Goal: Task Accomplishment & Management: Manage account settings

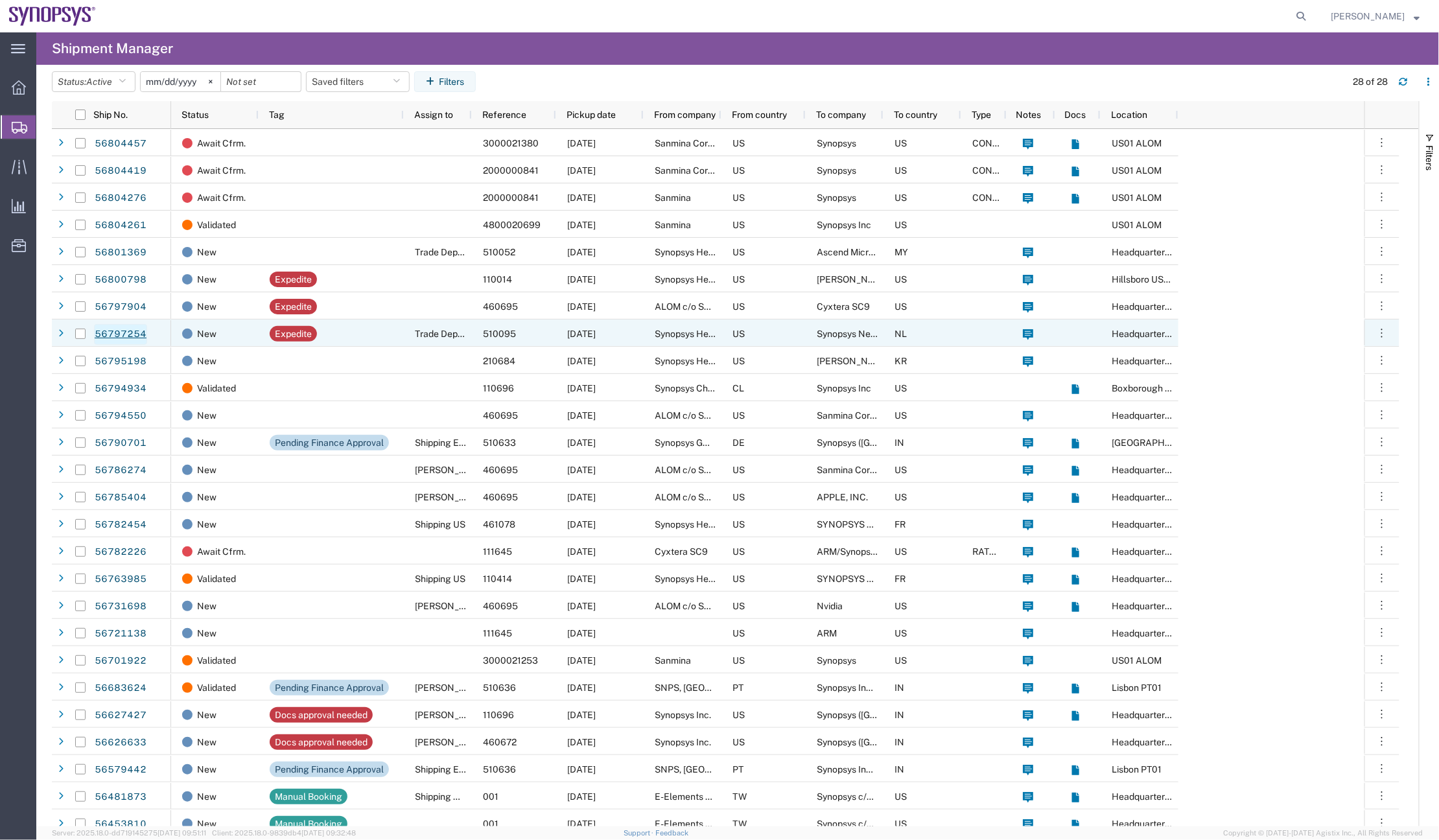
click at [128, 333] on link "56797254" at bounding box center [120, 334] width 53 height 21
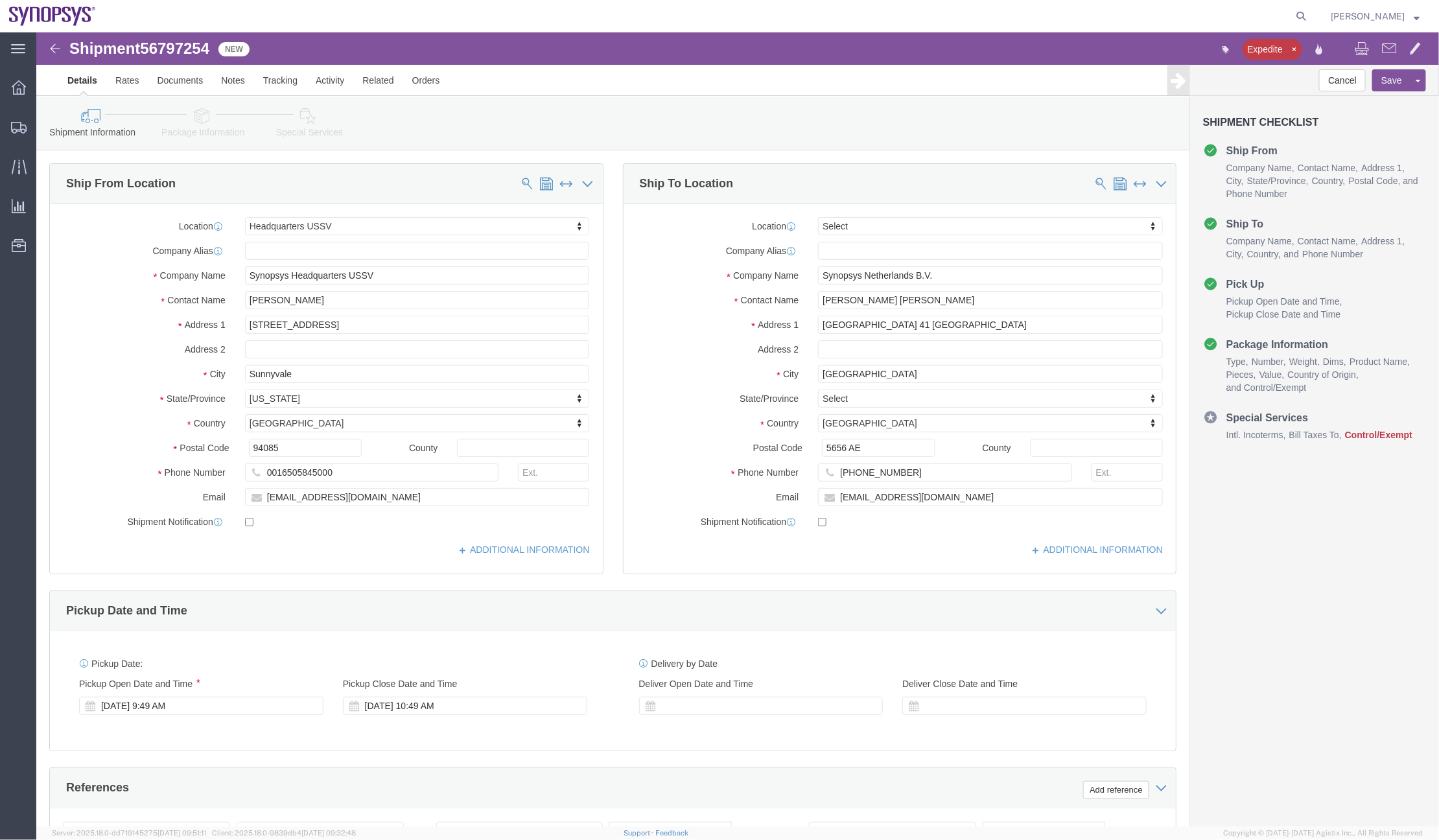
select select "63204"
select select
click icon
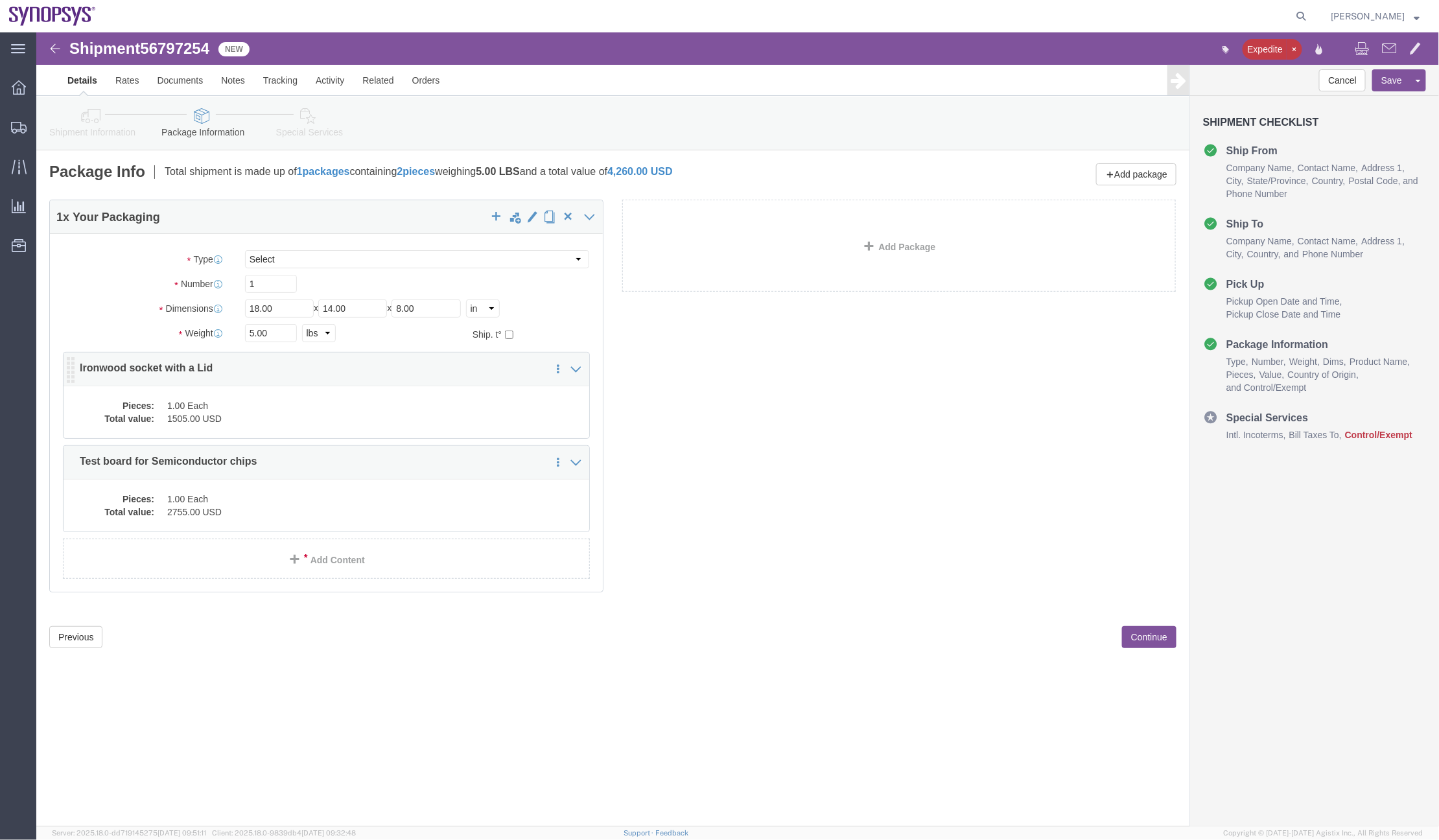
click div "1 x Your Packaging Package Type Select Bale(s) Basket(s) Bolt(s) Bottle(s) Buck…"
click dd "1.00 Each"
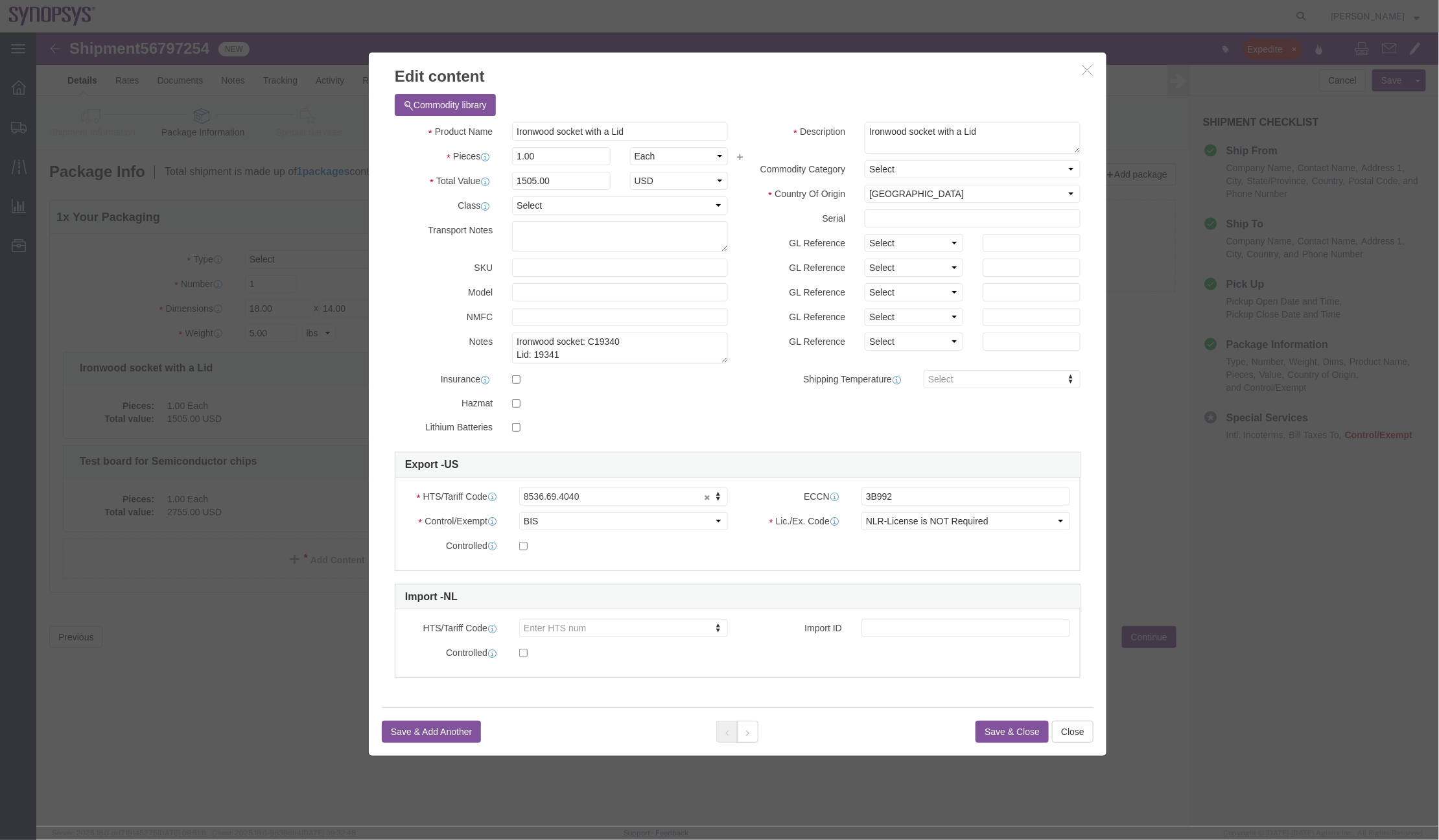
click button "button"
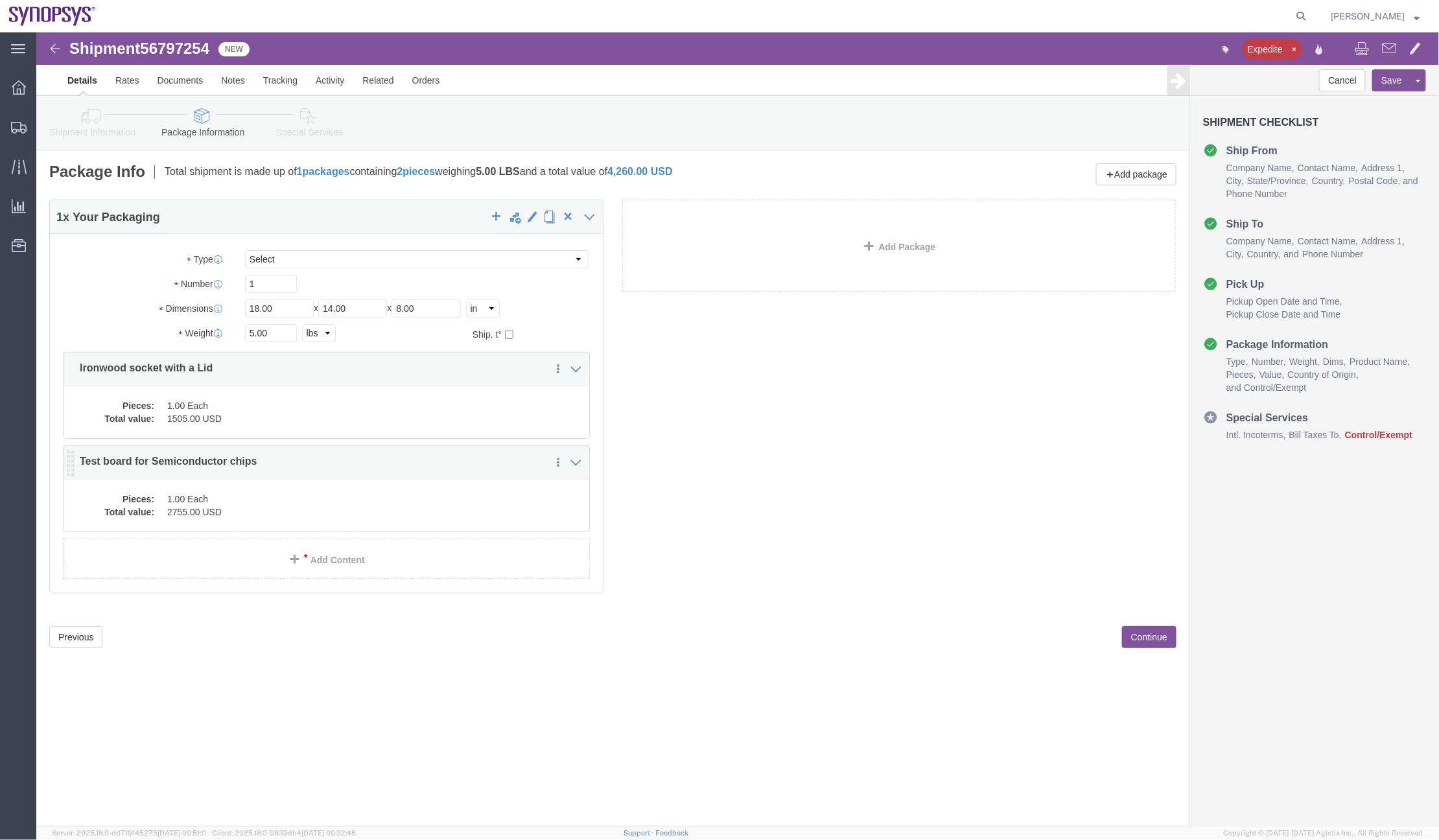
click div "1 x Your Packaging Package Type Select Bale(s) Basket(s) Bolt(s) Bottle(s) Buck…"
click div "Pieces: 1.00 Each Total value: 2755.00 USD"
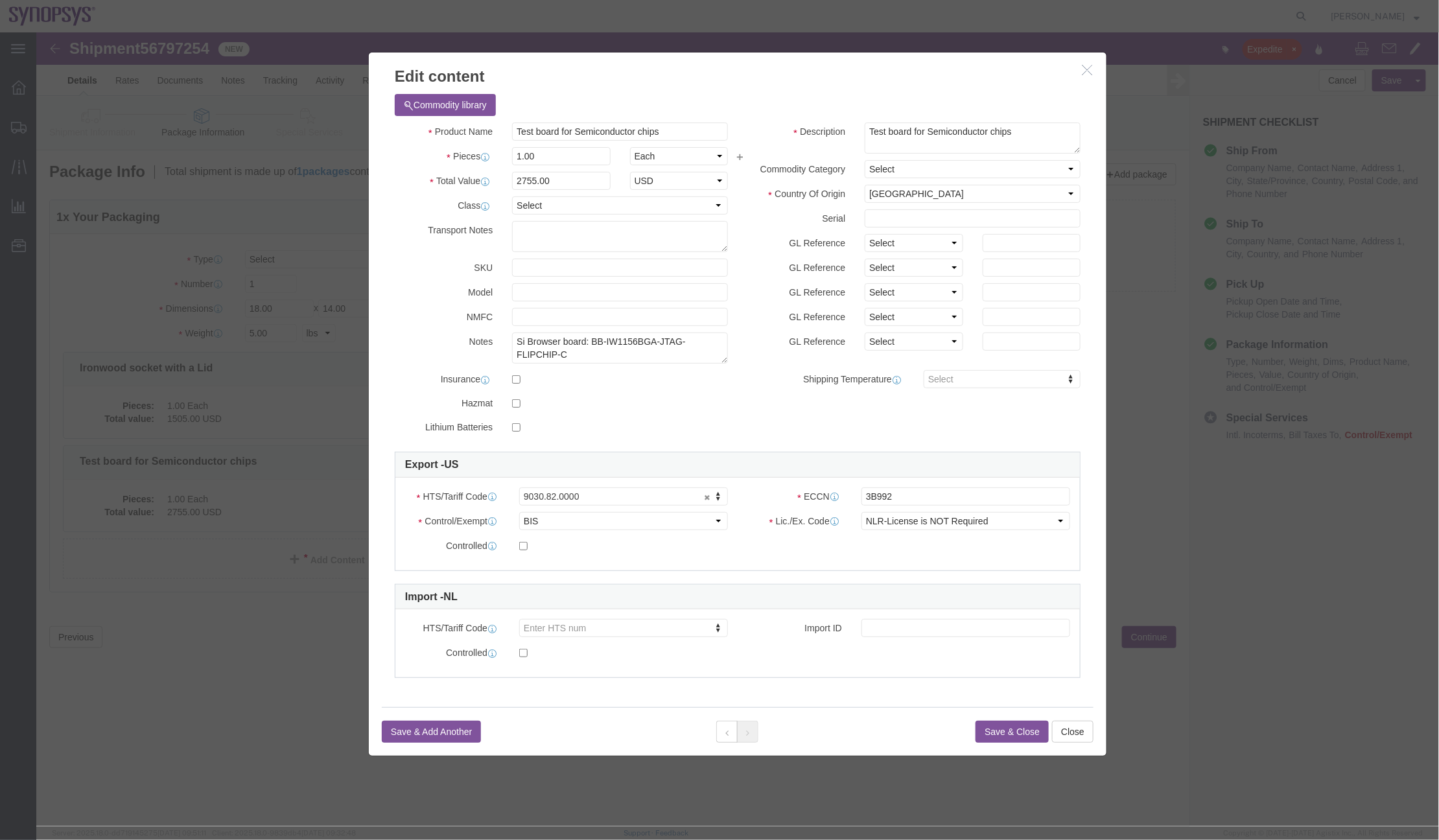
click icon "button"
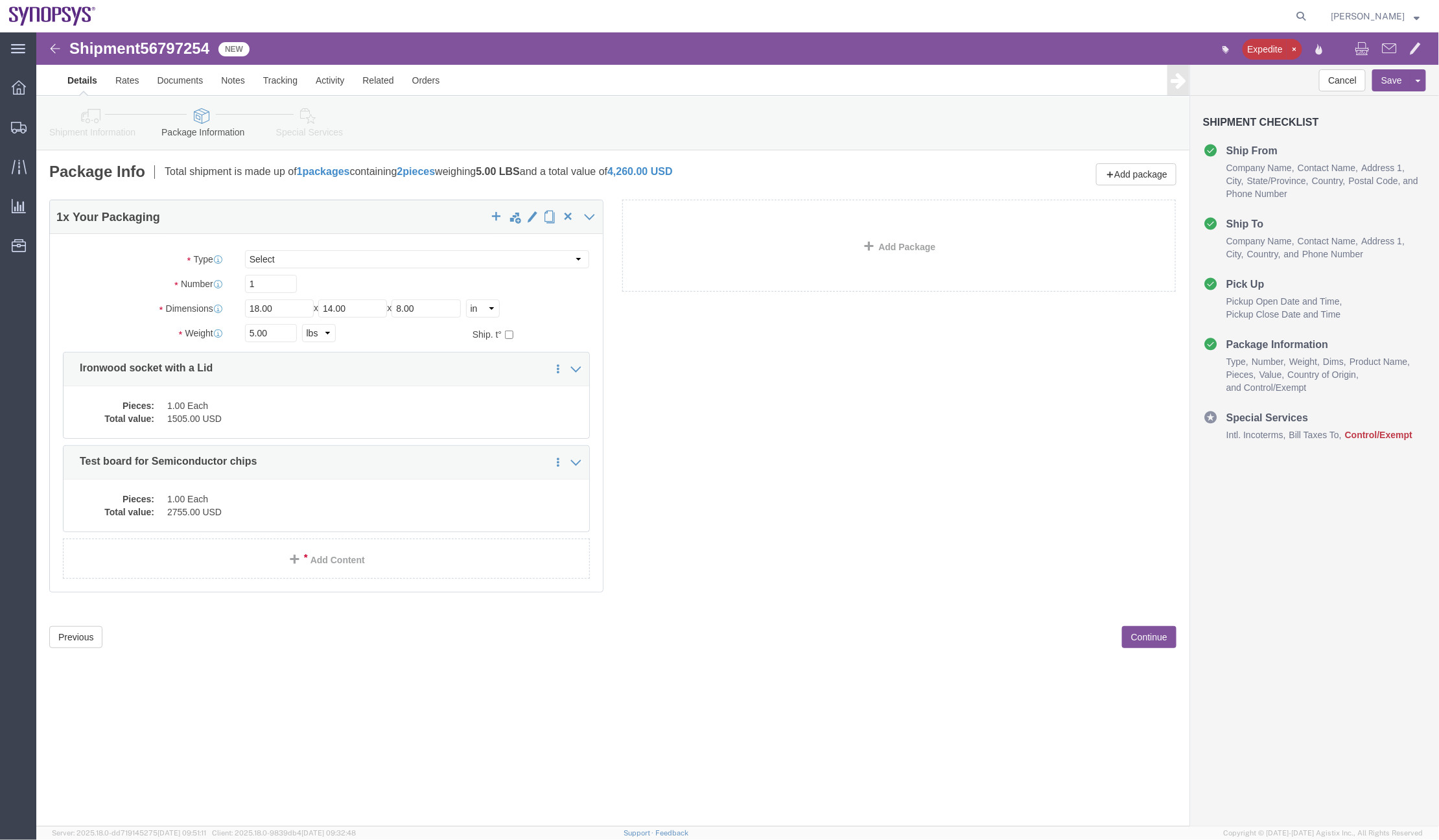
click link "Shipment Information"
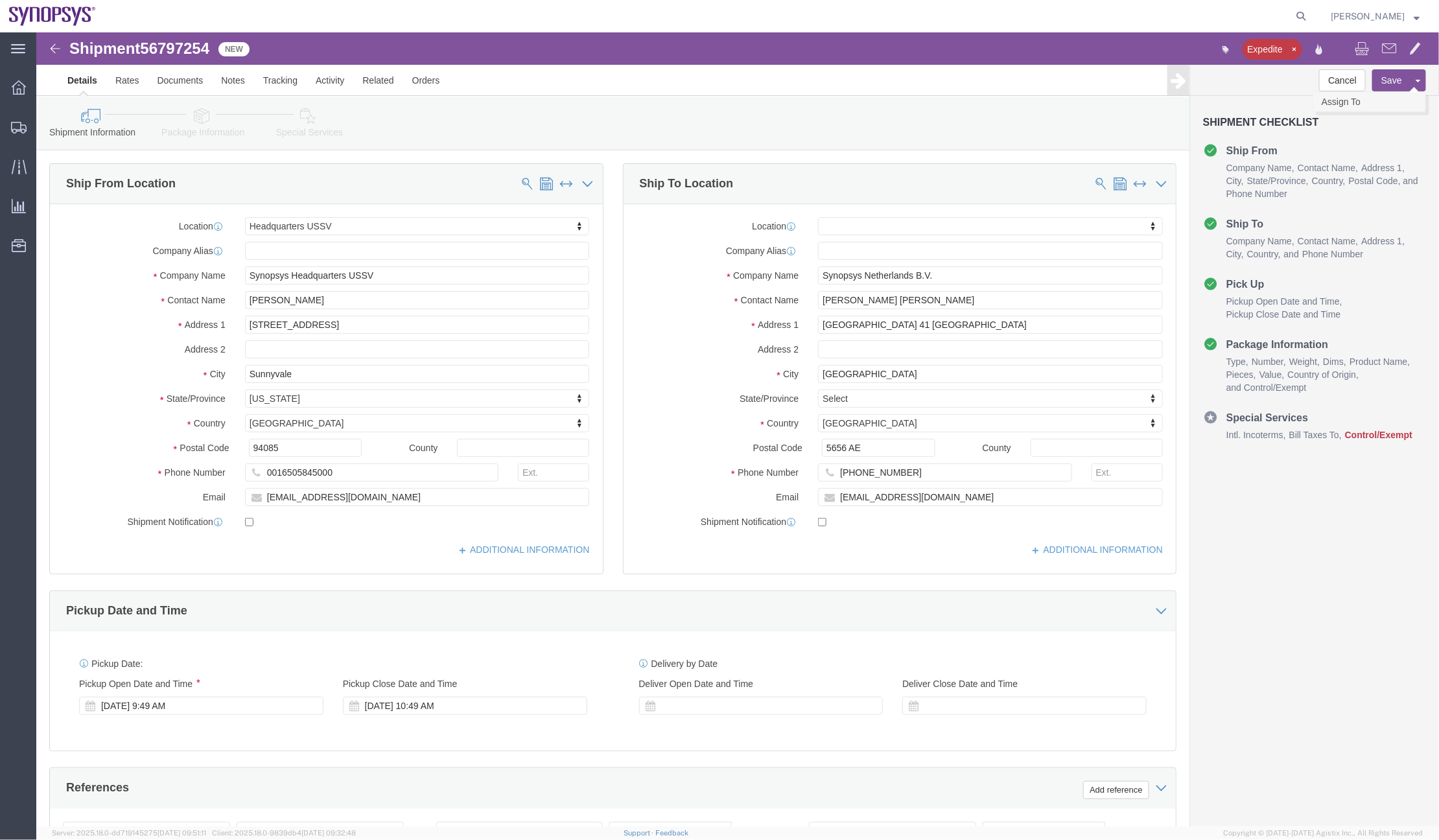
click link "Assign To"
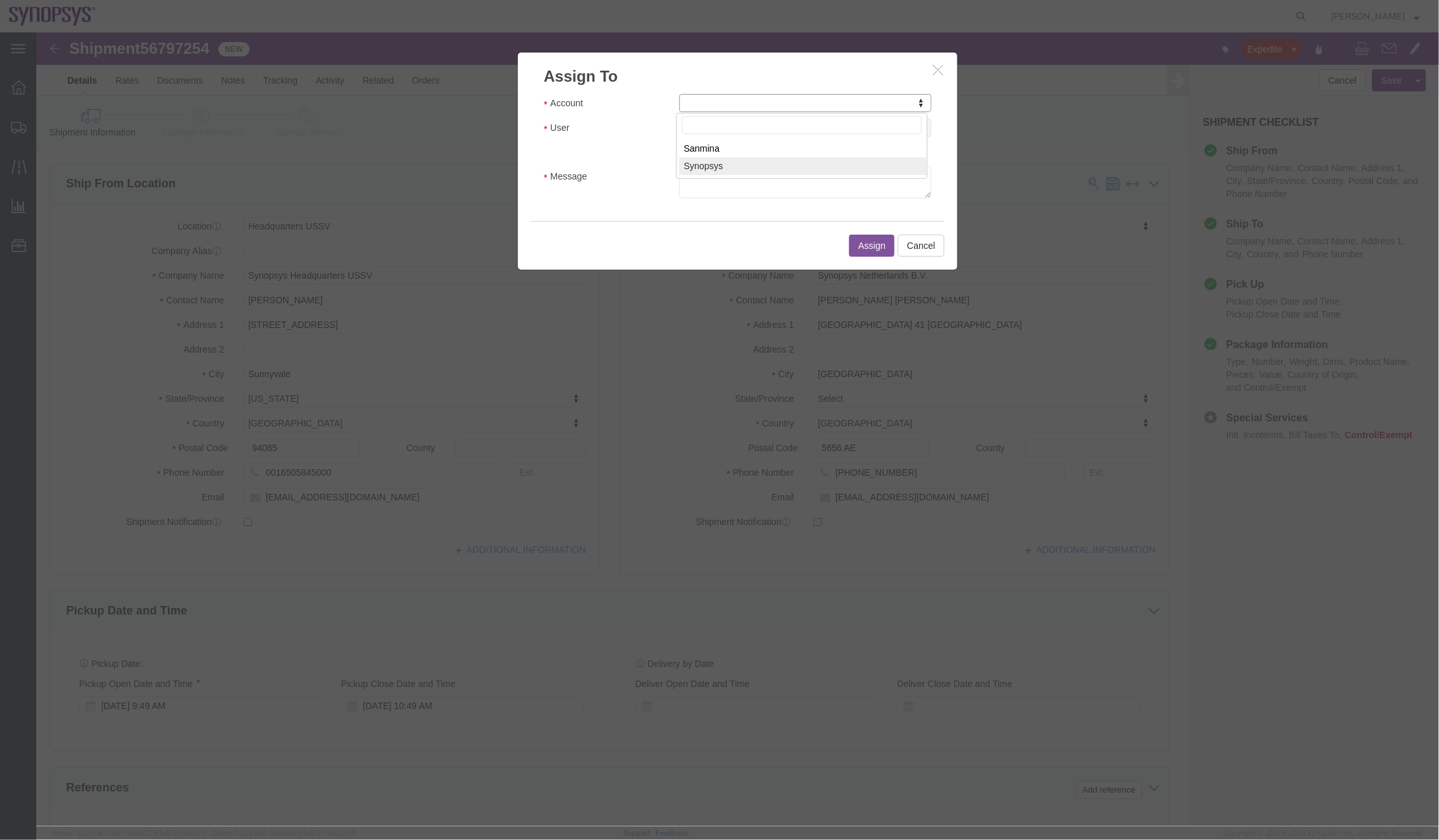
select select "117156"
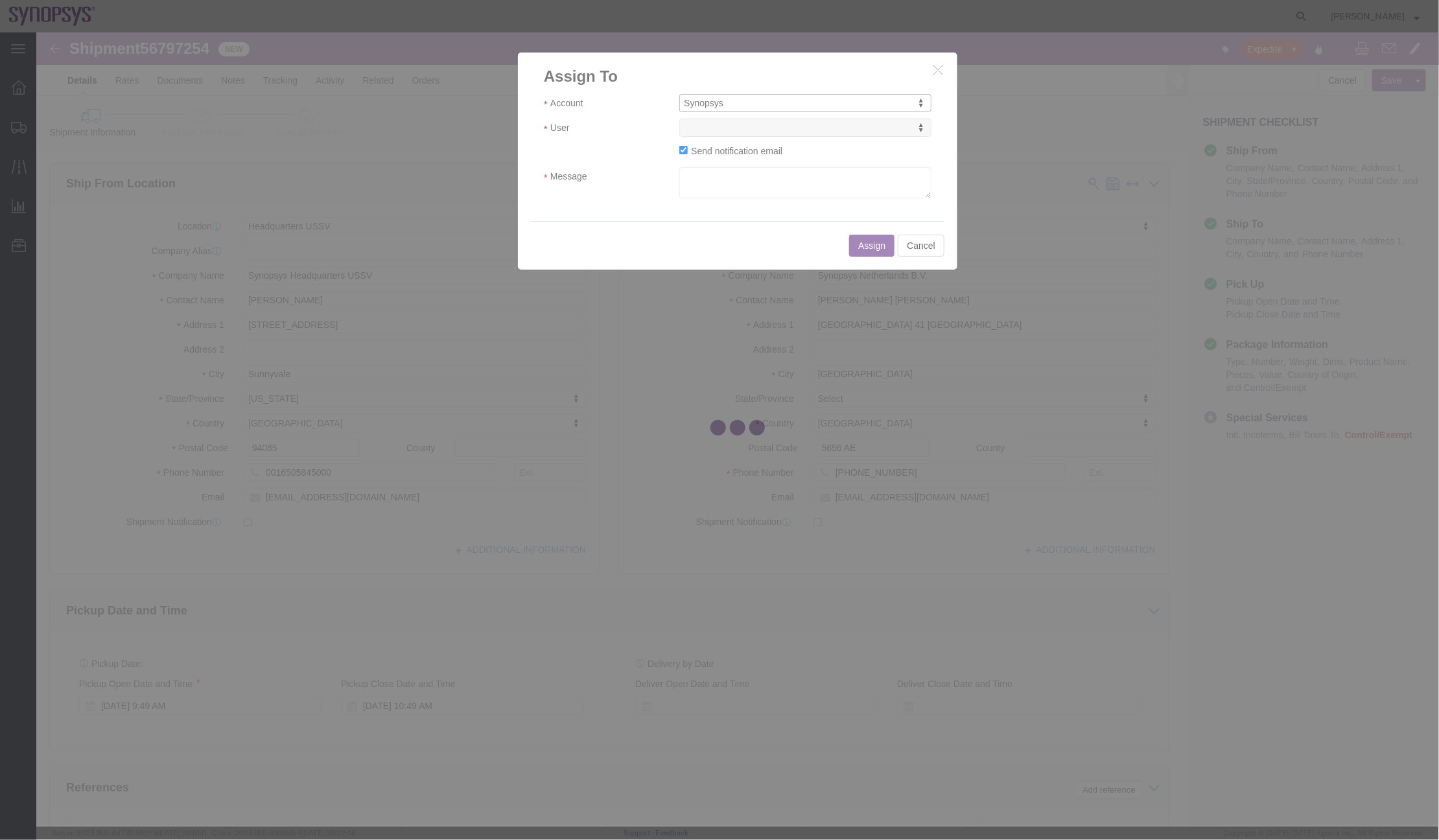
click at [807, 136] on div at bounding box center [738, 429] width 1403 height 794
select select
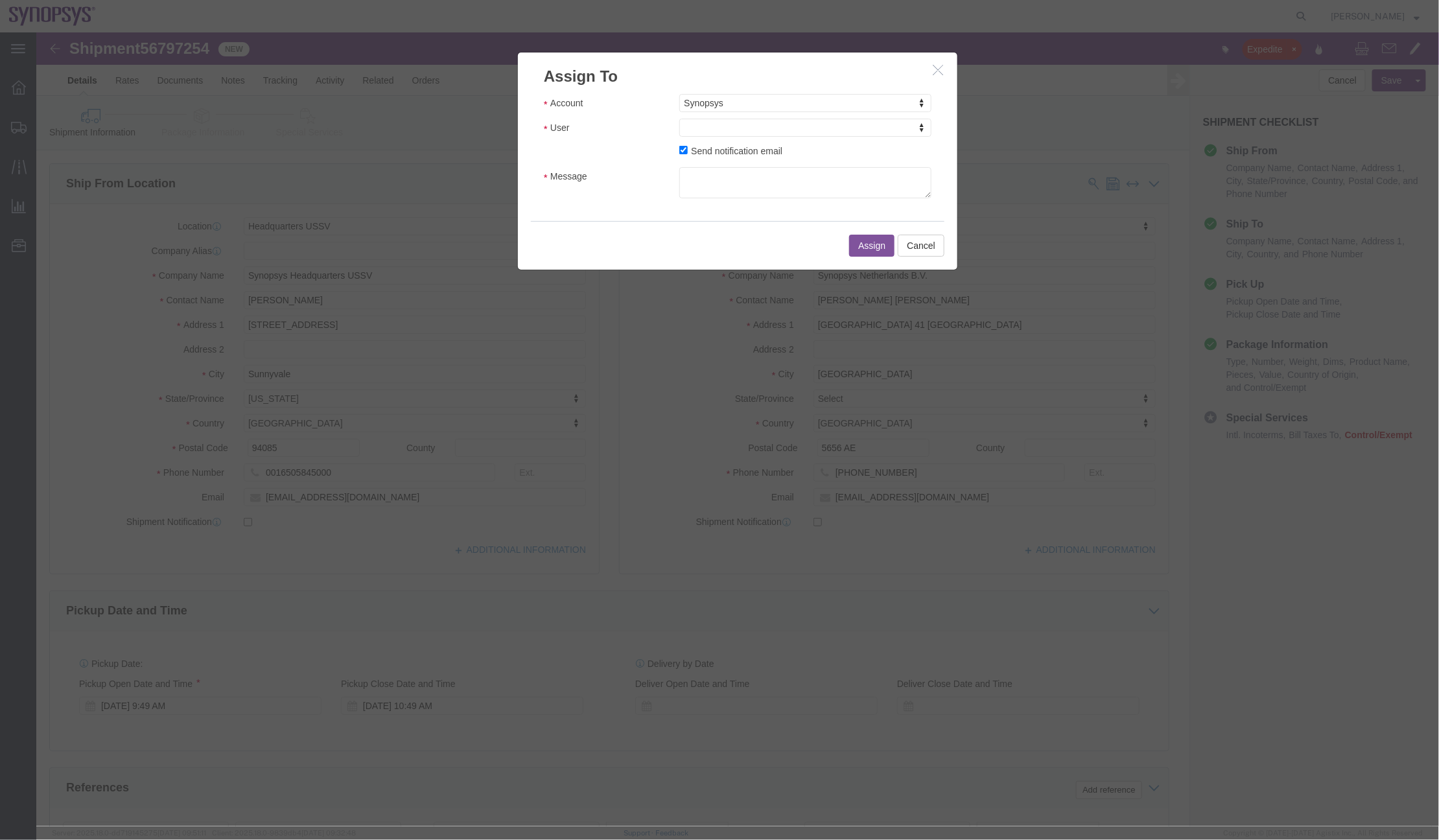
drag, startPoint x: 806, startPoint y: 136, endPoint x: 769, endPoint y: 103, distance: 49.6
type input "ship"
select select "100122"
click textarea "Message"
type textarea "a"
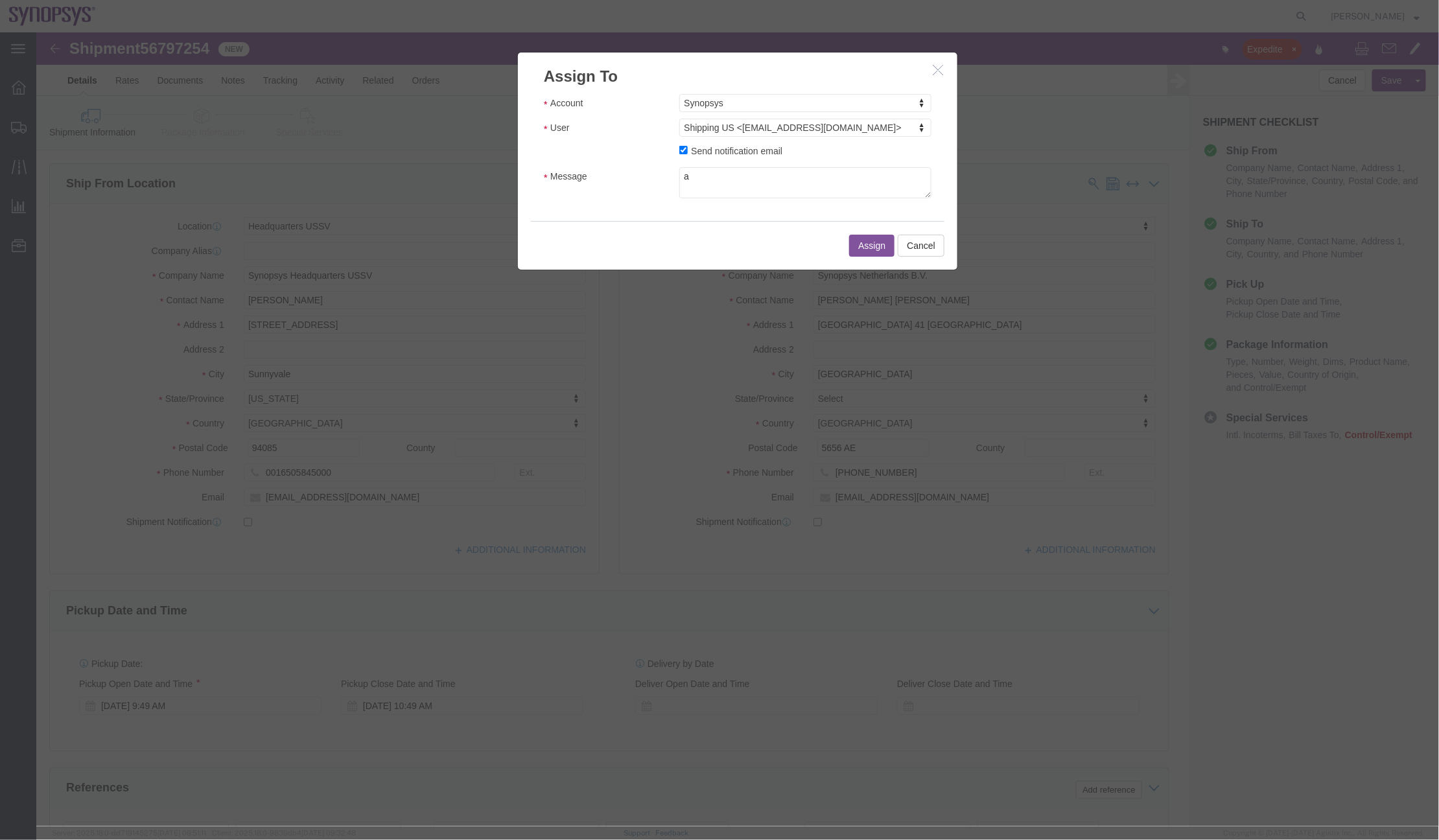
click button "Assign"
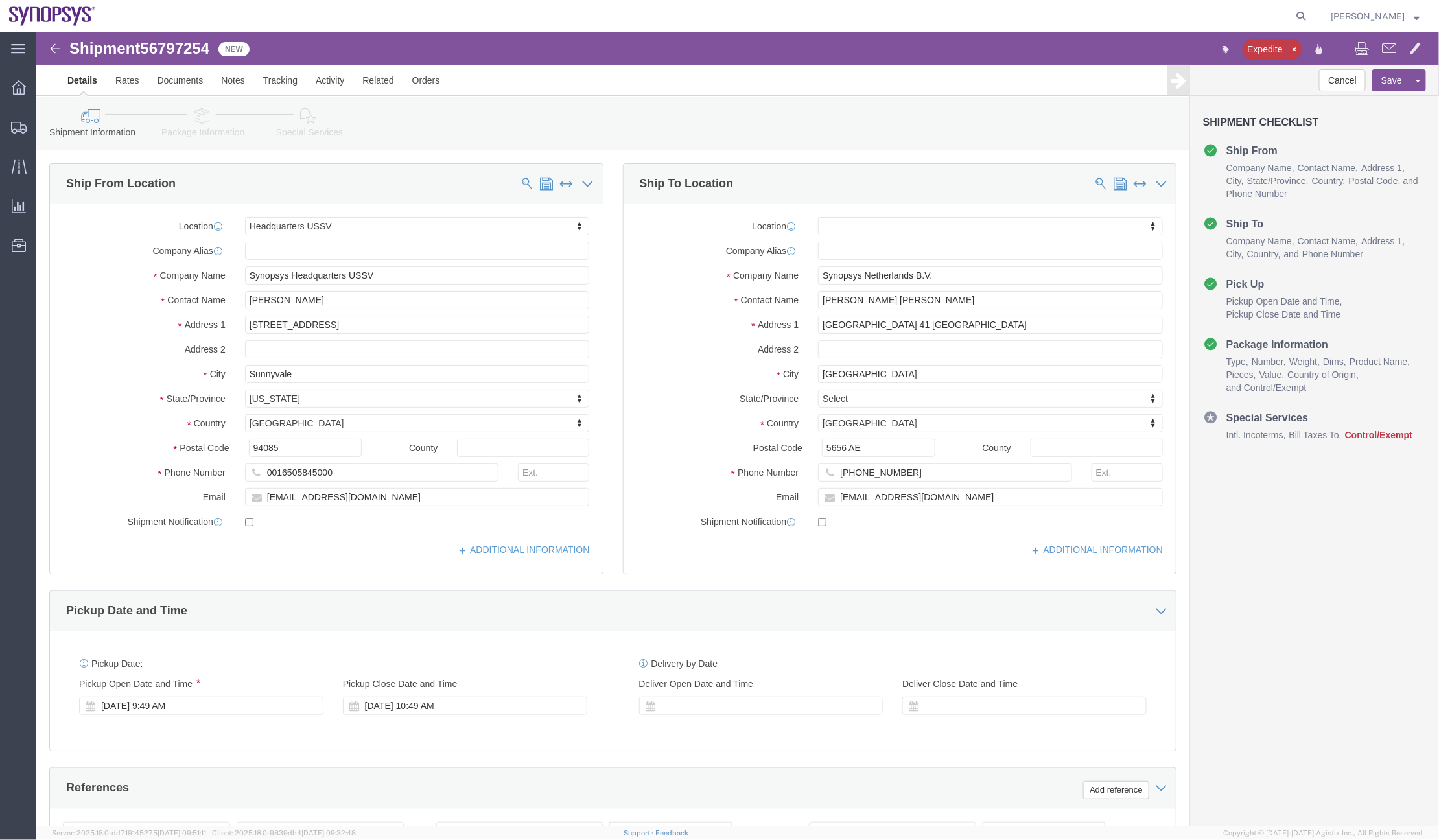
click div "Please fix the following errors Ship From Location Location Headquarters USSV M…"
click icon
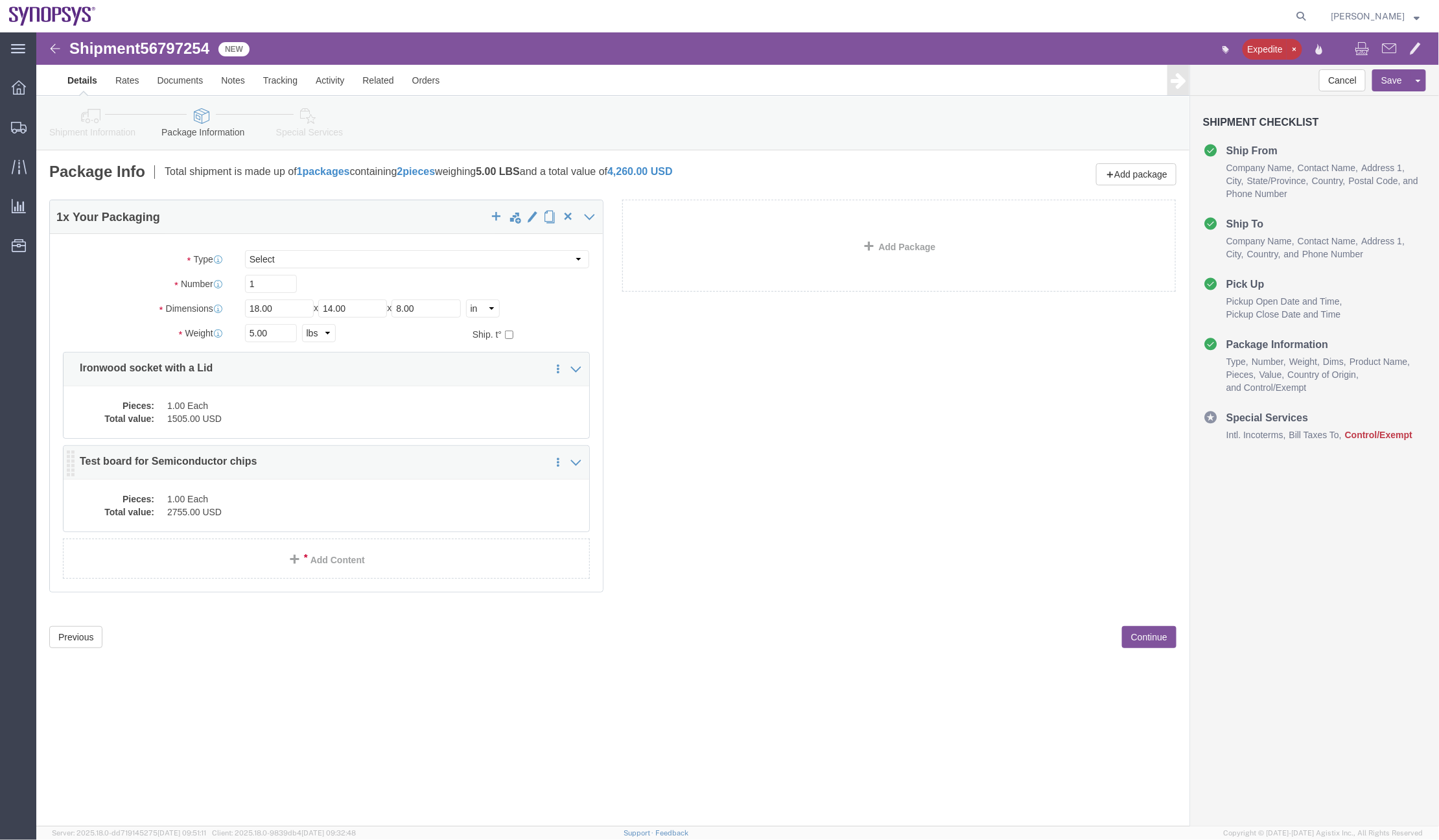
click div "Pieces: 1.00 Each Total value: 2755.00 USD"
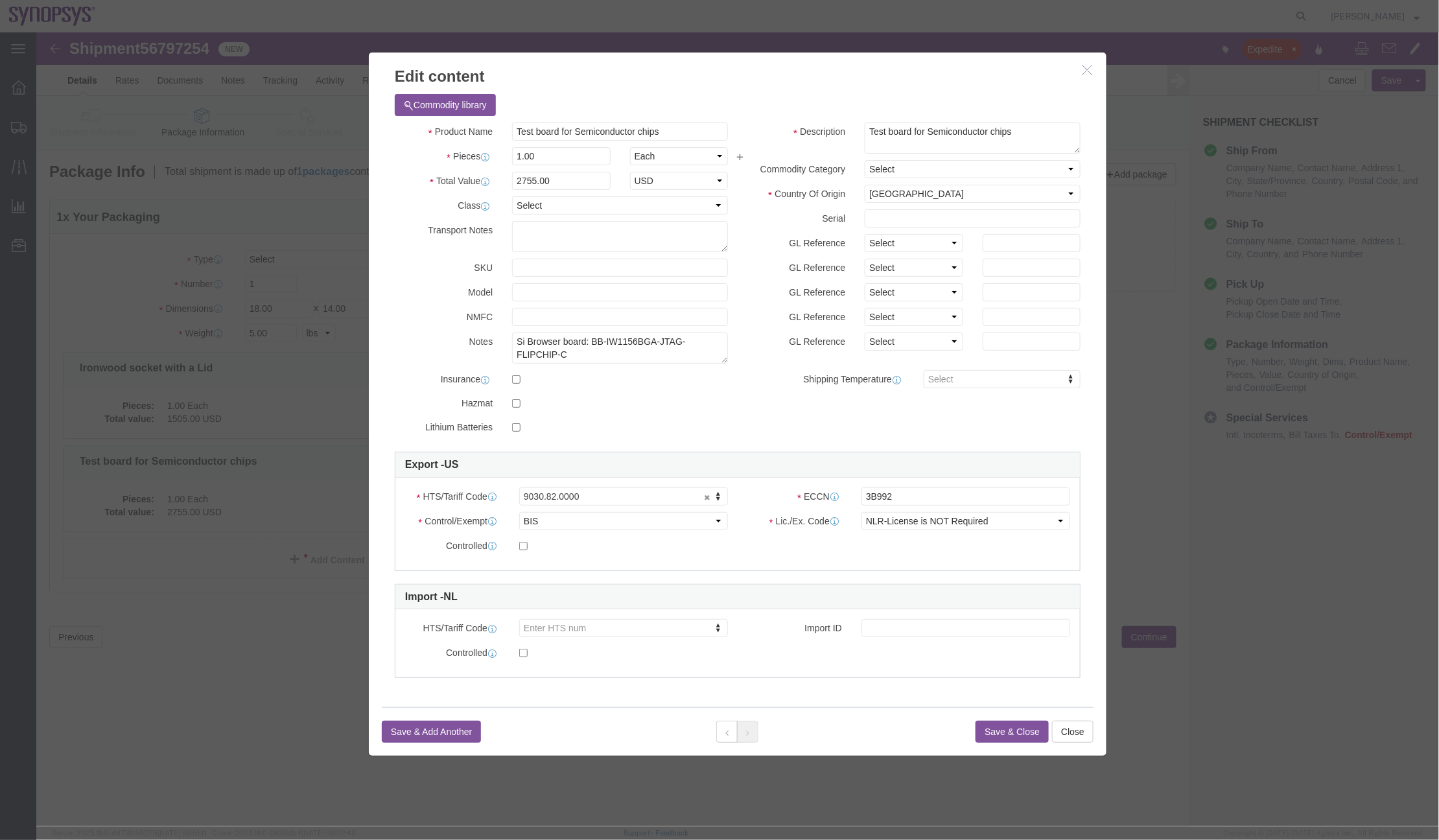
click icon "button"
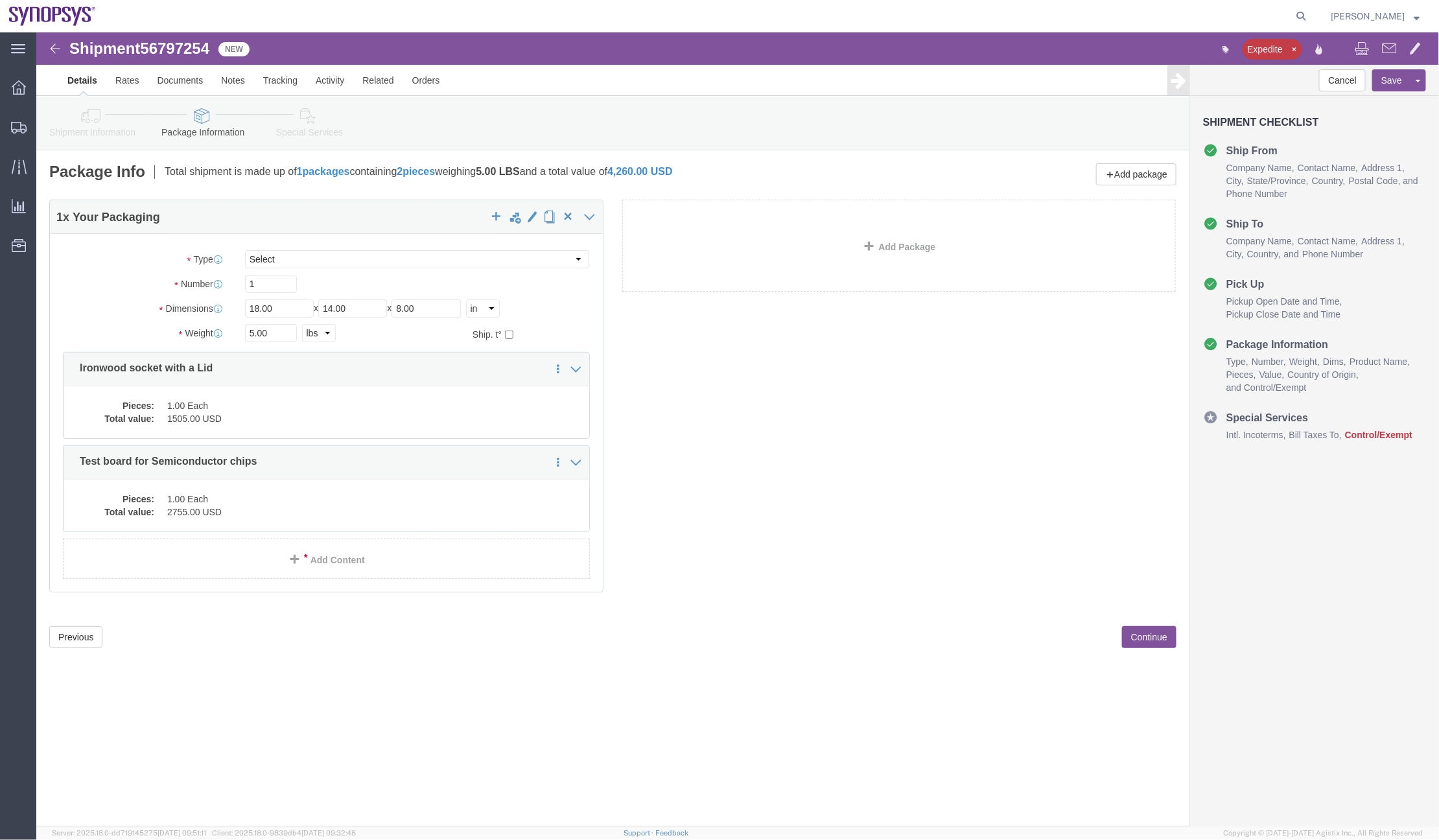
click icon
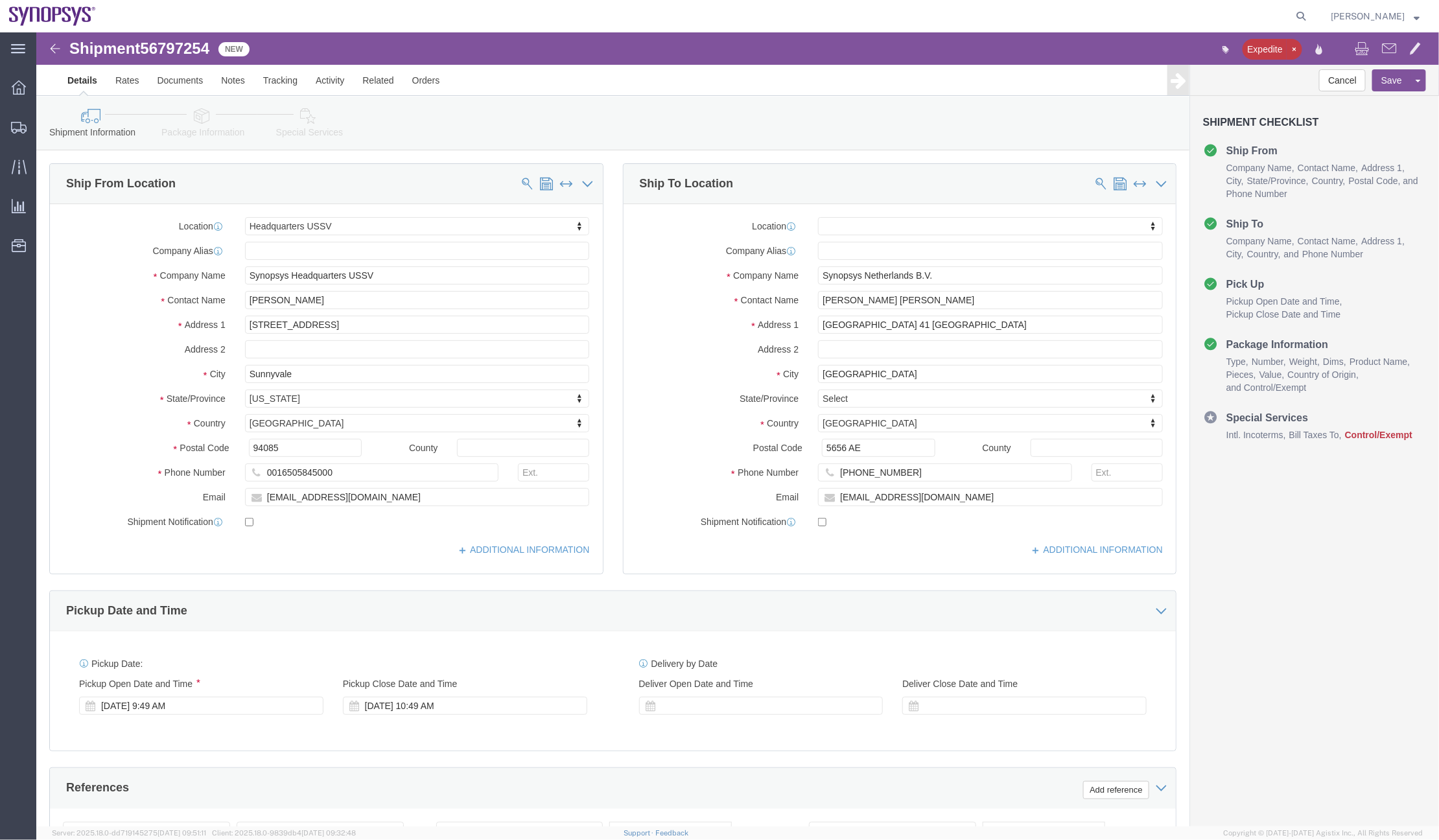
click link "Package Information"
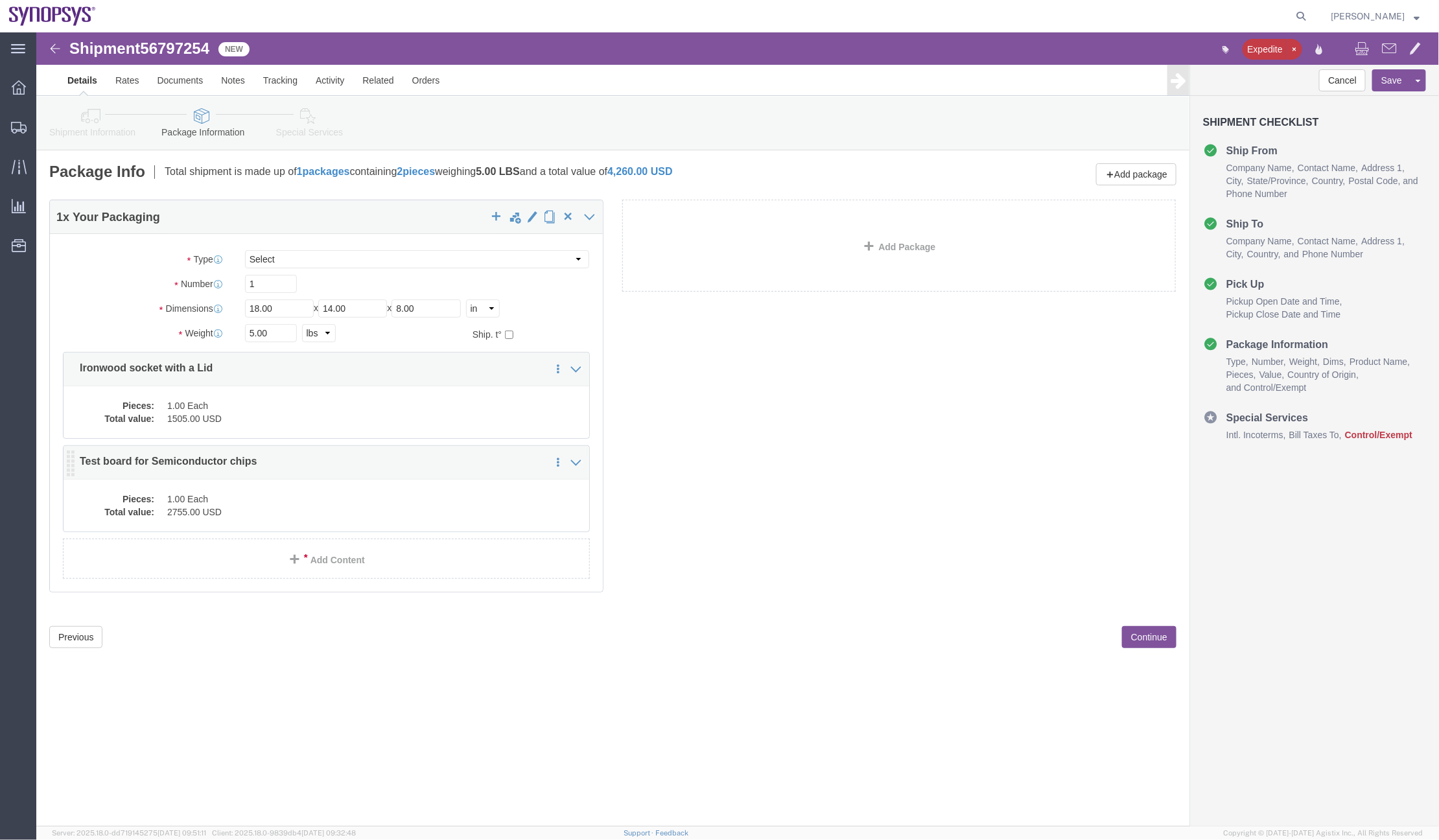
click dd "1.00 Each"
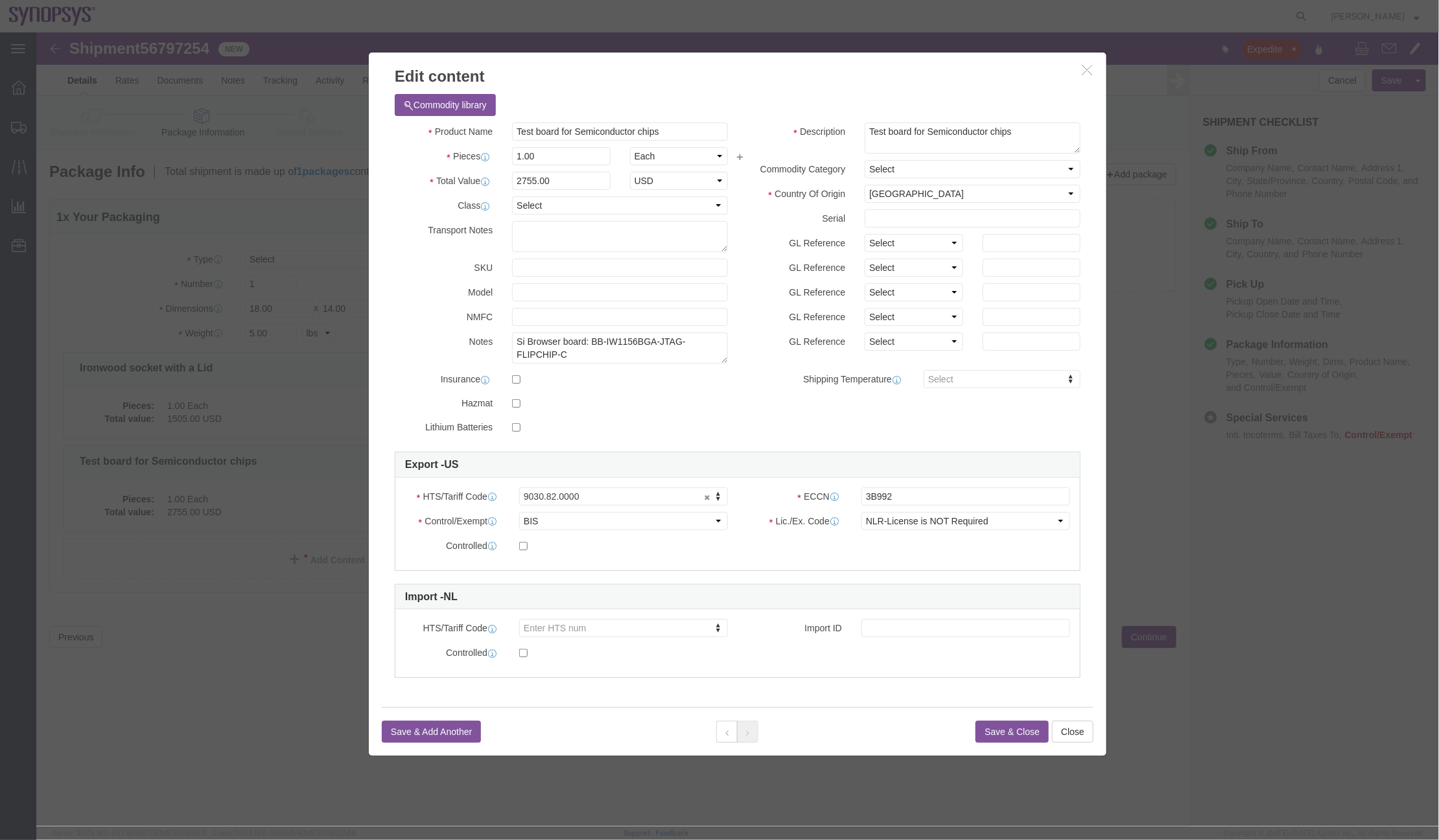
click h3 "Edit content"
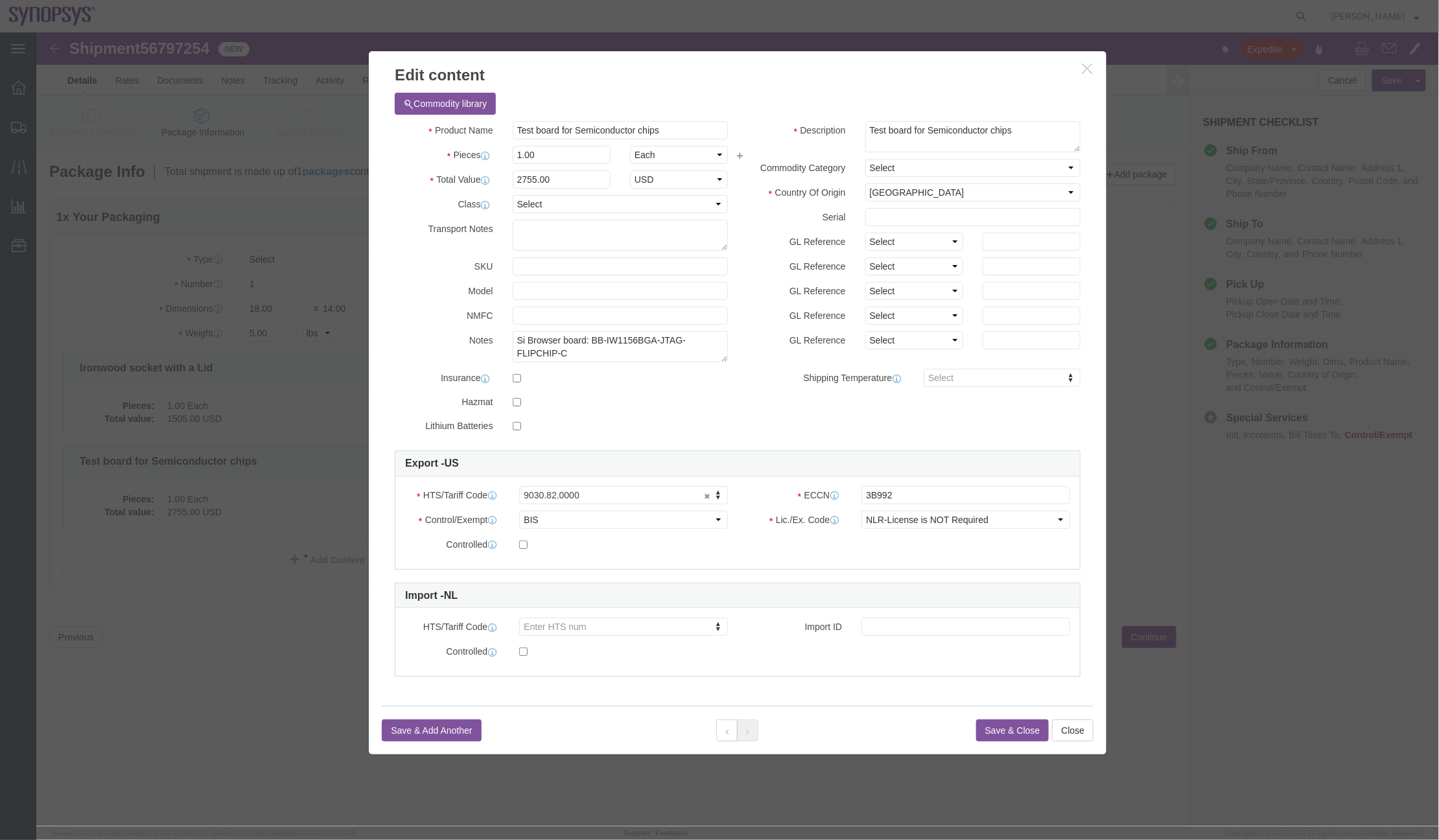
click icon "button"
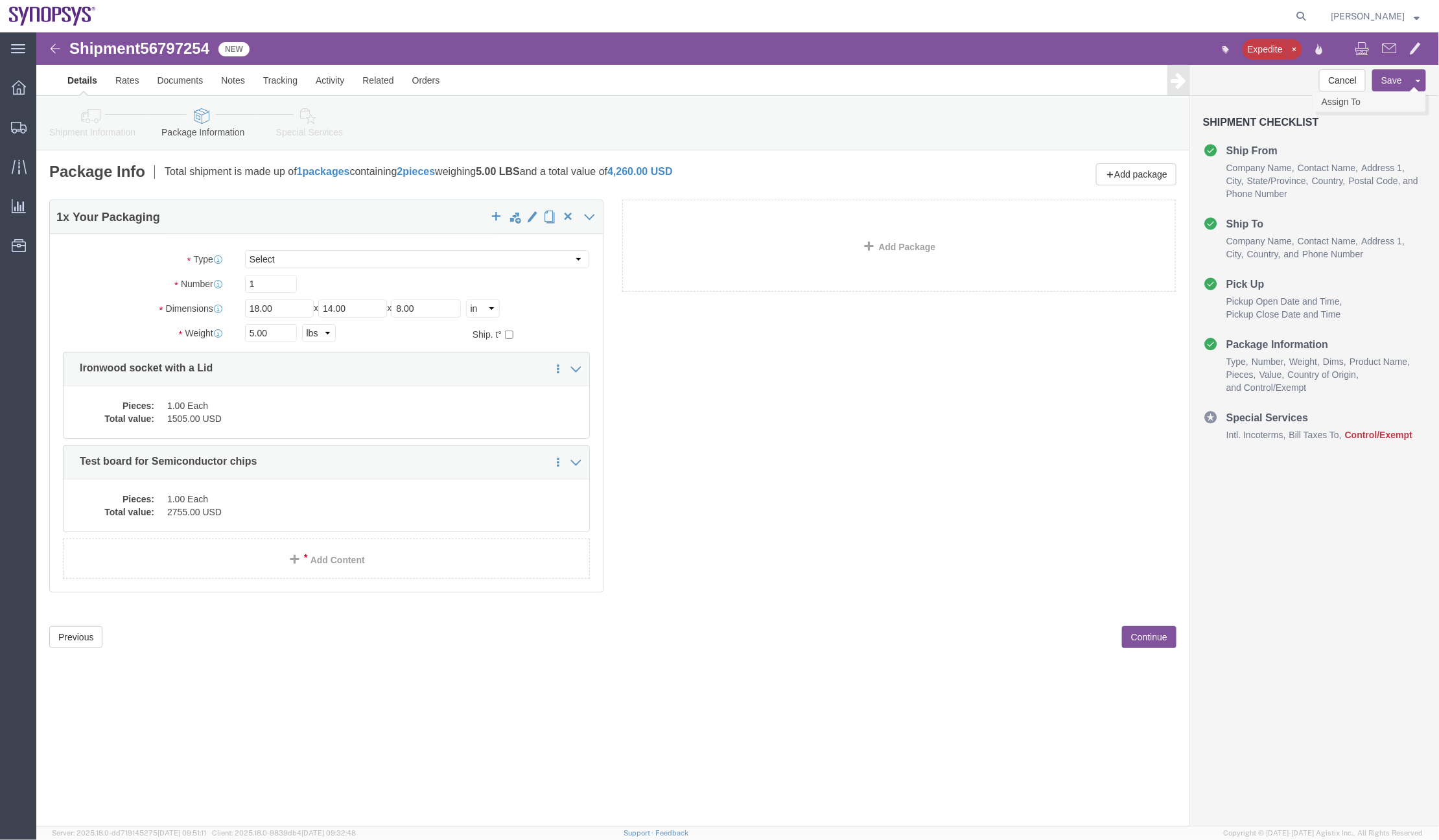
click link "Assign To"
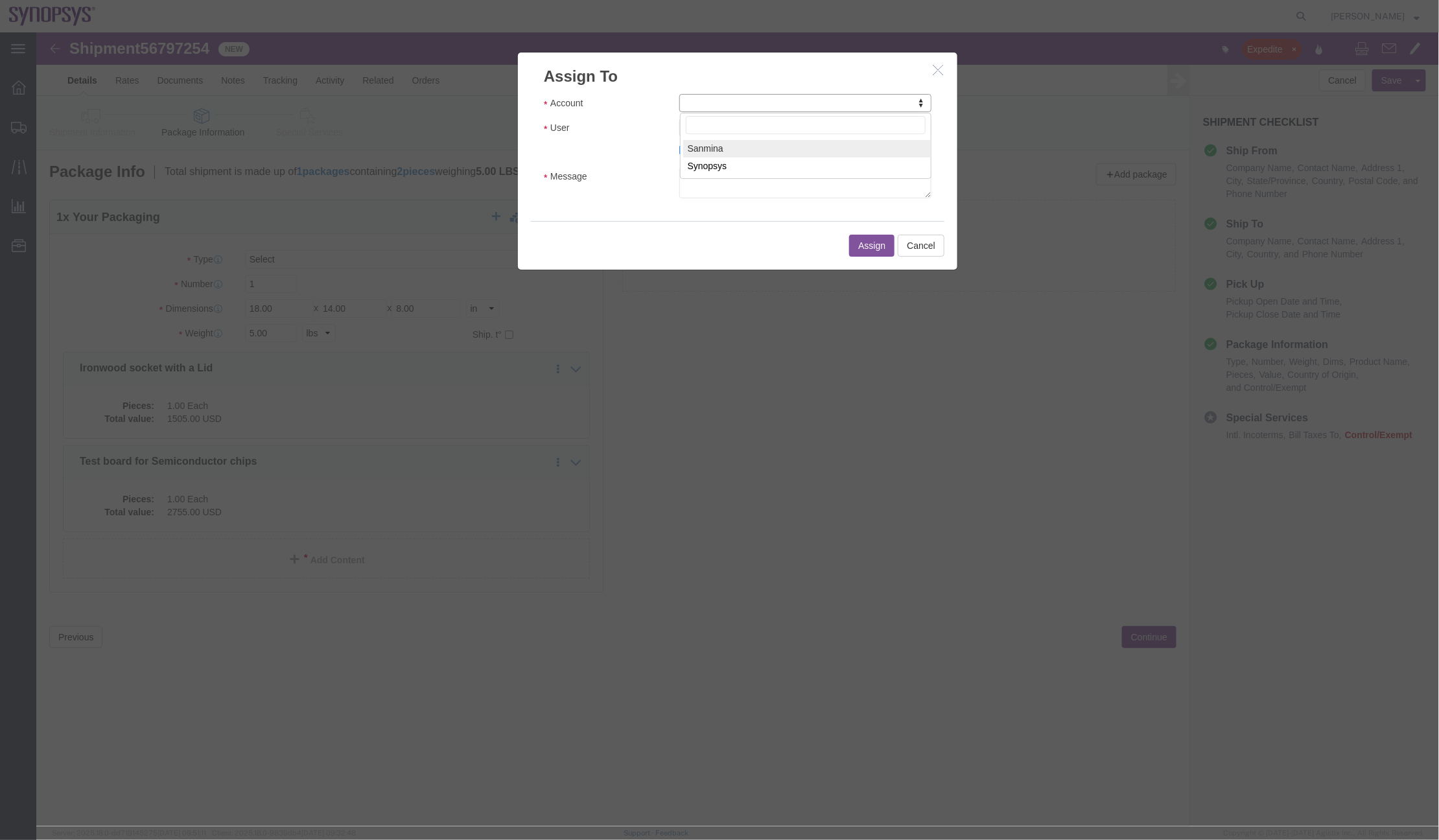
select select "121076"
select select
click icon "button"
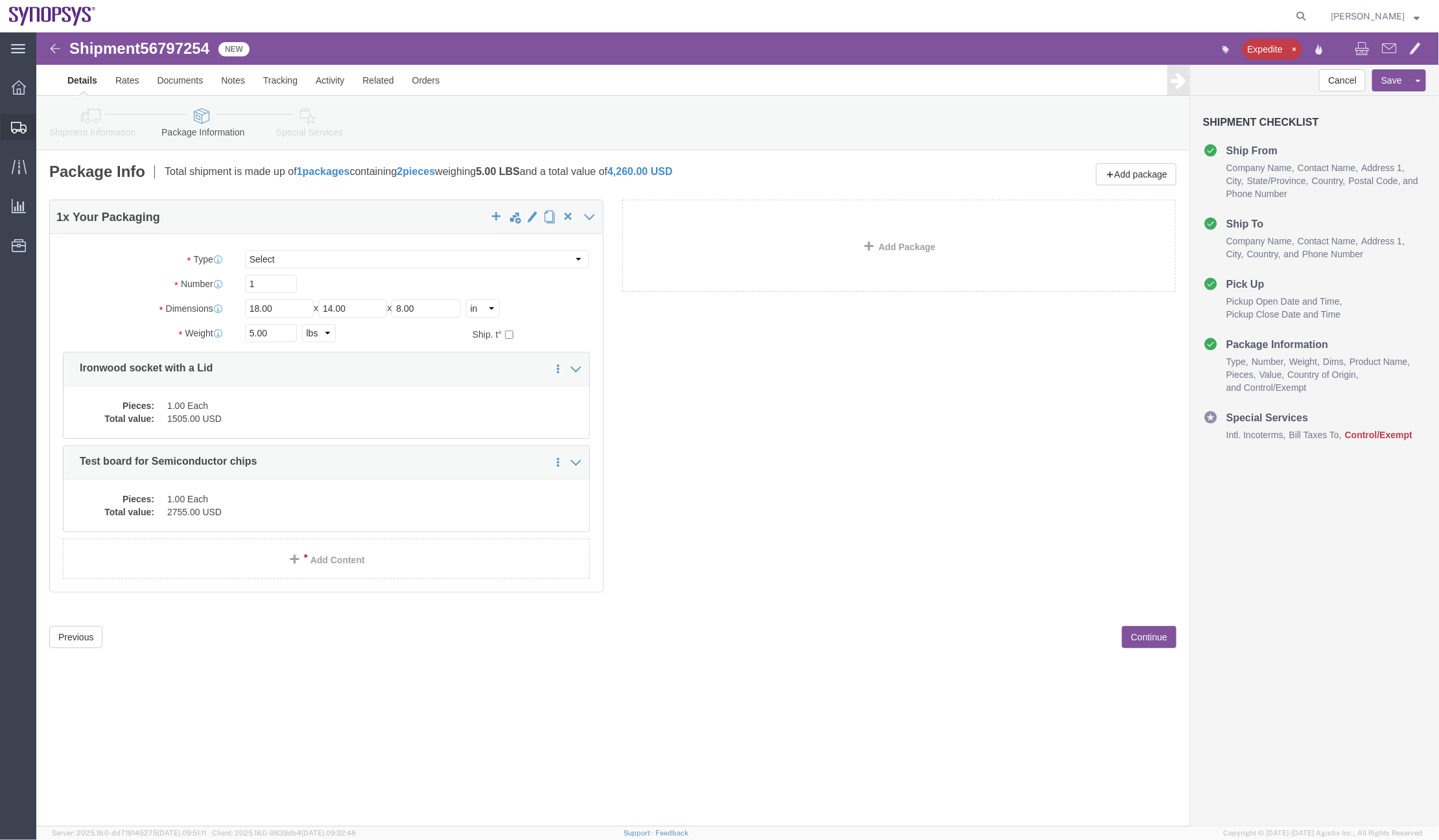
click at [0, 0] on span "Shipment Manager" at bounding box center [0, 0] width 0 height 0
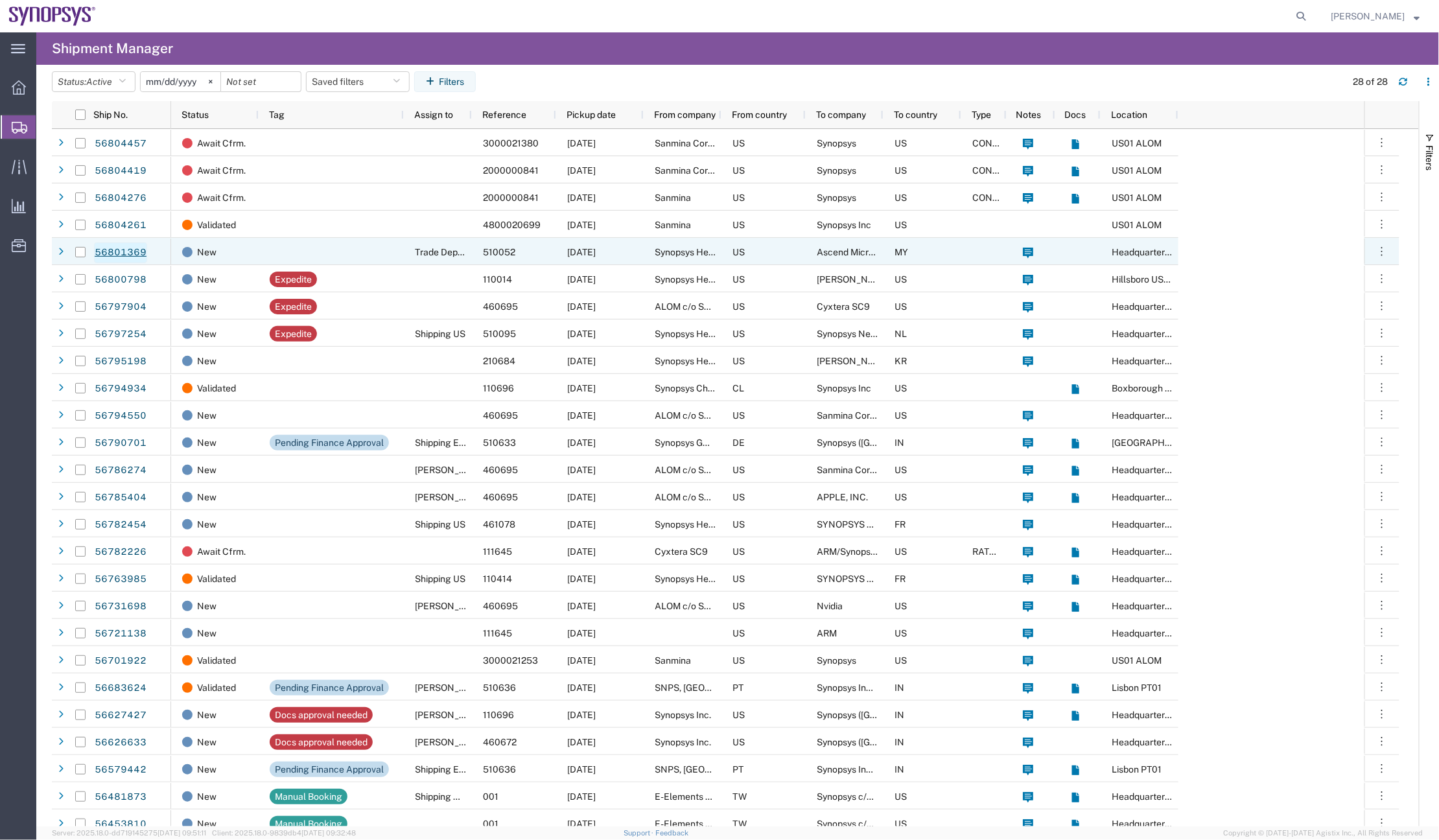
click at [140, 246] on link "56801369" at bounding box center [120, 253] width 53 height 21
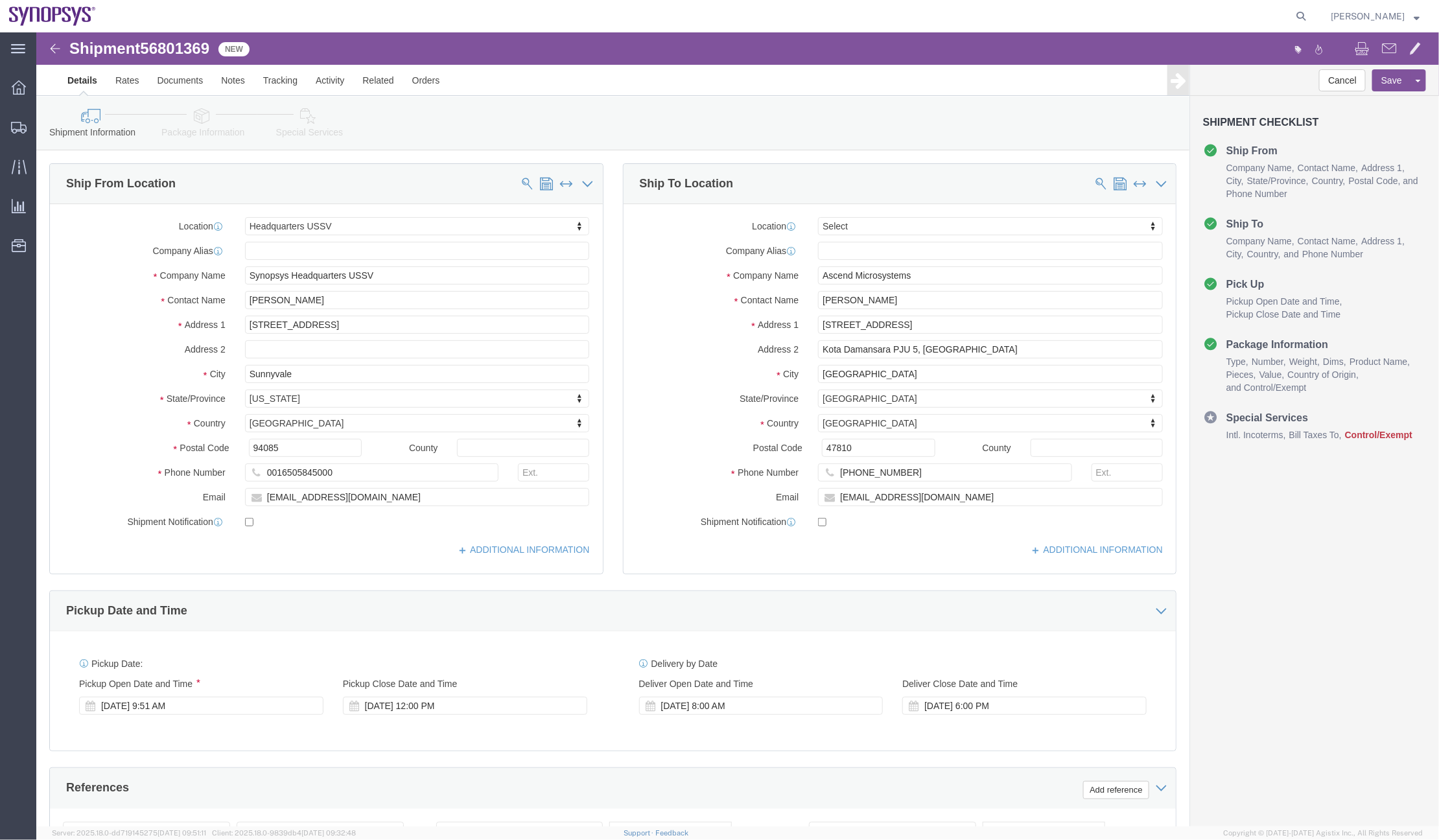
select select "63204"
select select
click link "Package Information"
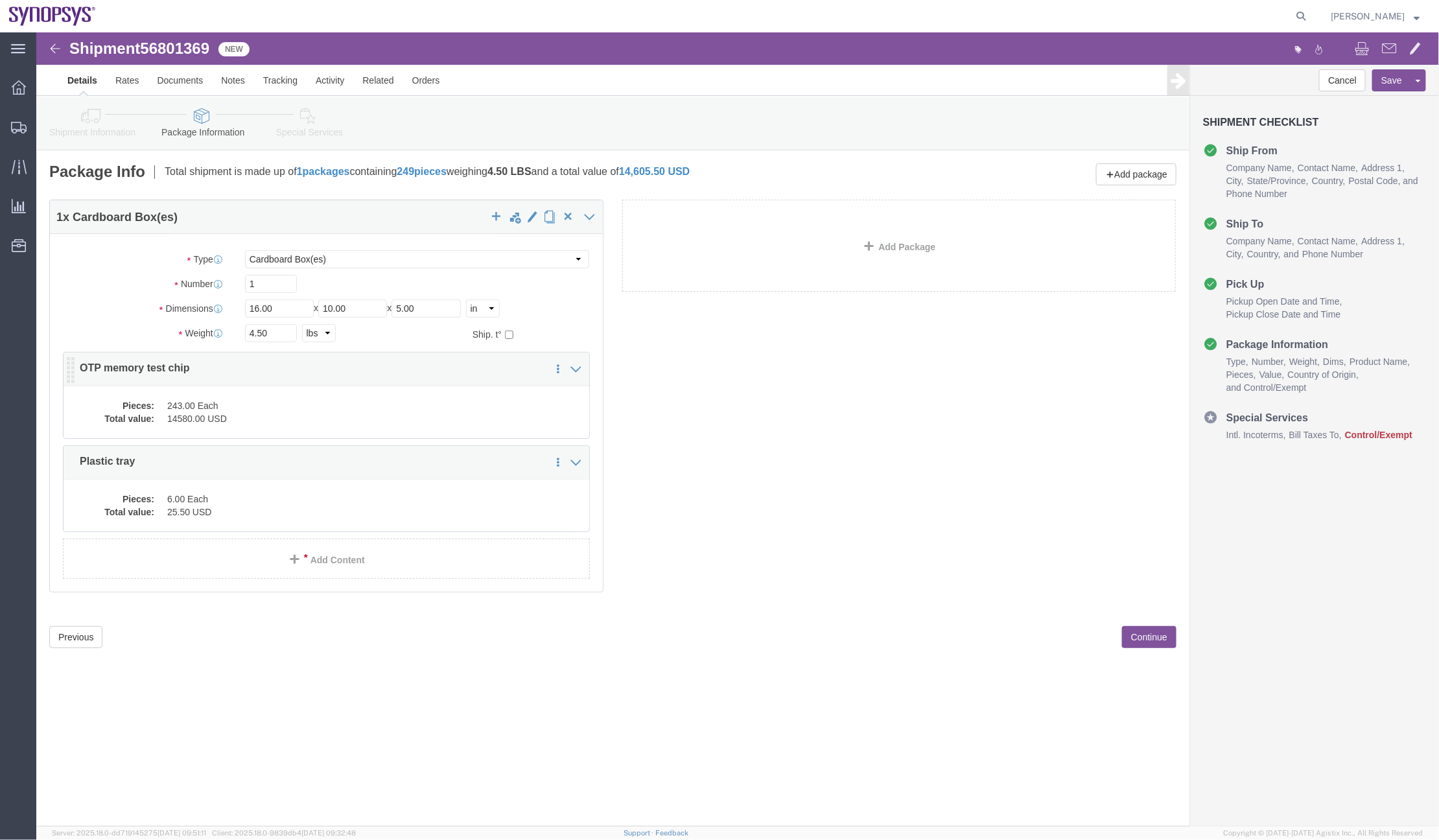
click div "Pieces: 243.00 Each Total value: 14580.00 USD"
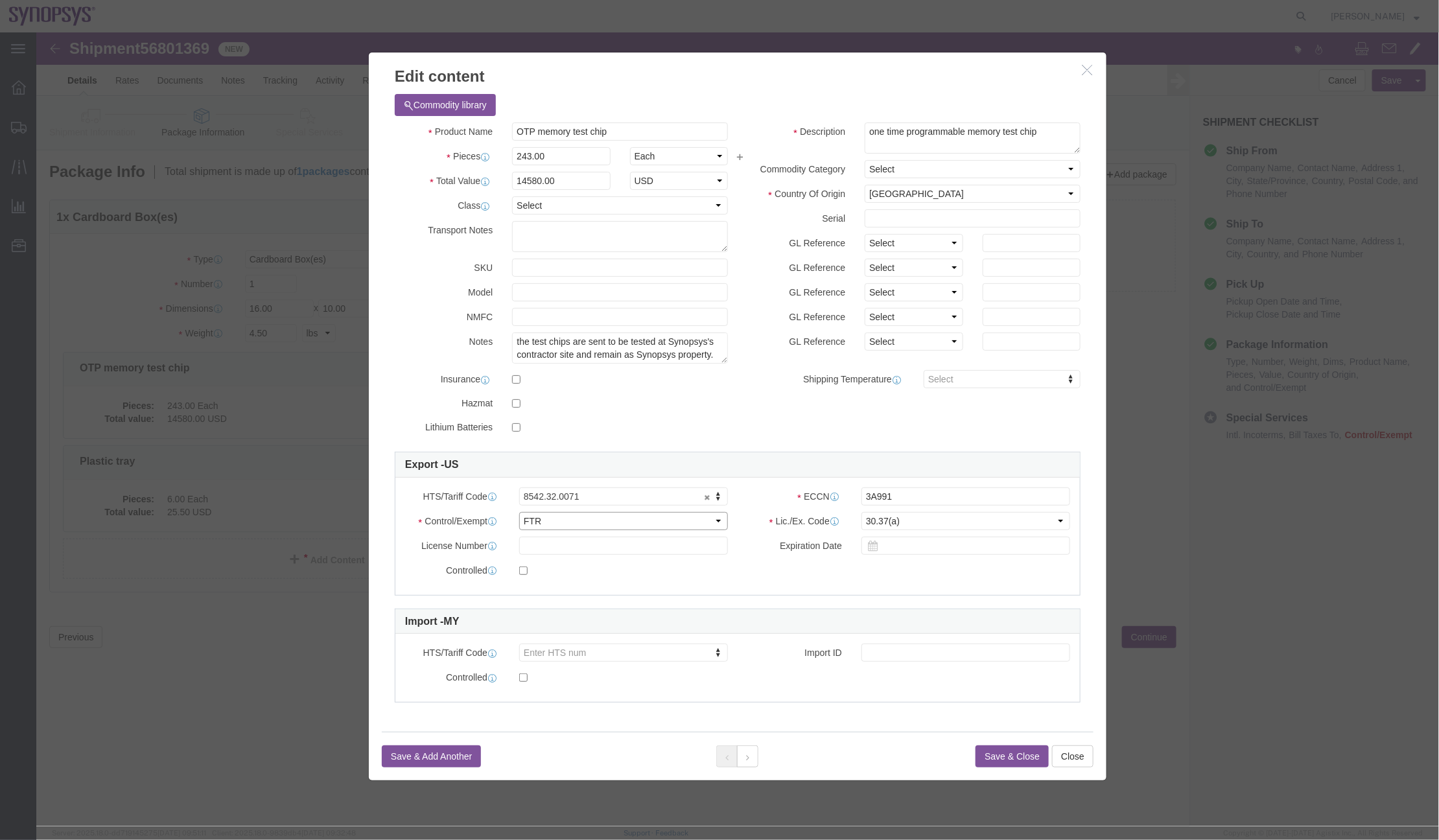
click select "Select ATF BIS DEA EPA FDA FTR ITAR OFAC Other (OPA)"
select select "BIS"
click select "Select ATF BIS DEA EPA FDA FTR ITAR OFAC Other (OPA)"
click div
click select "Select AGR-Agricultural APP-Computers APR-Additional Permissive Exports AVS-Air…"
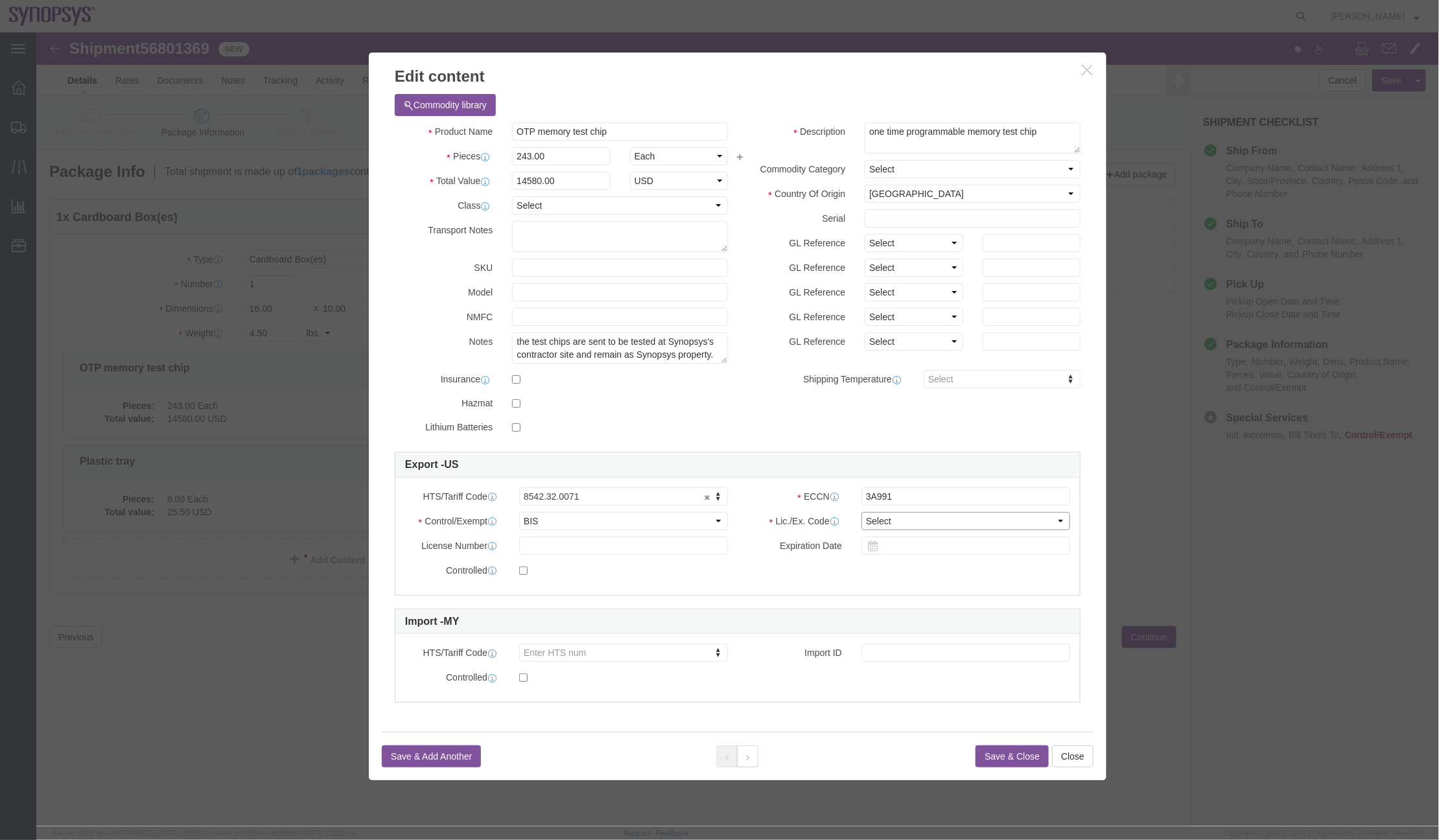
select select "NLR"
click select "Select AGR-Agricultural APP-Computers APR-Additional Permissive Exports AVS-Air…"
click button "Save & Close"
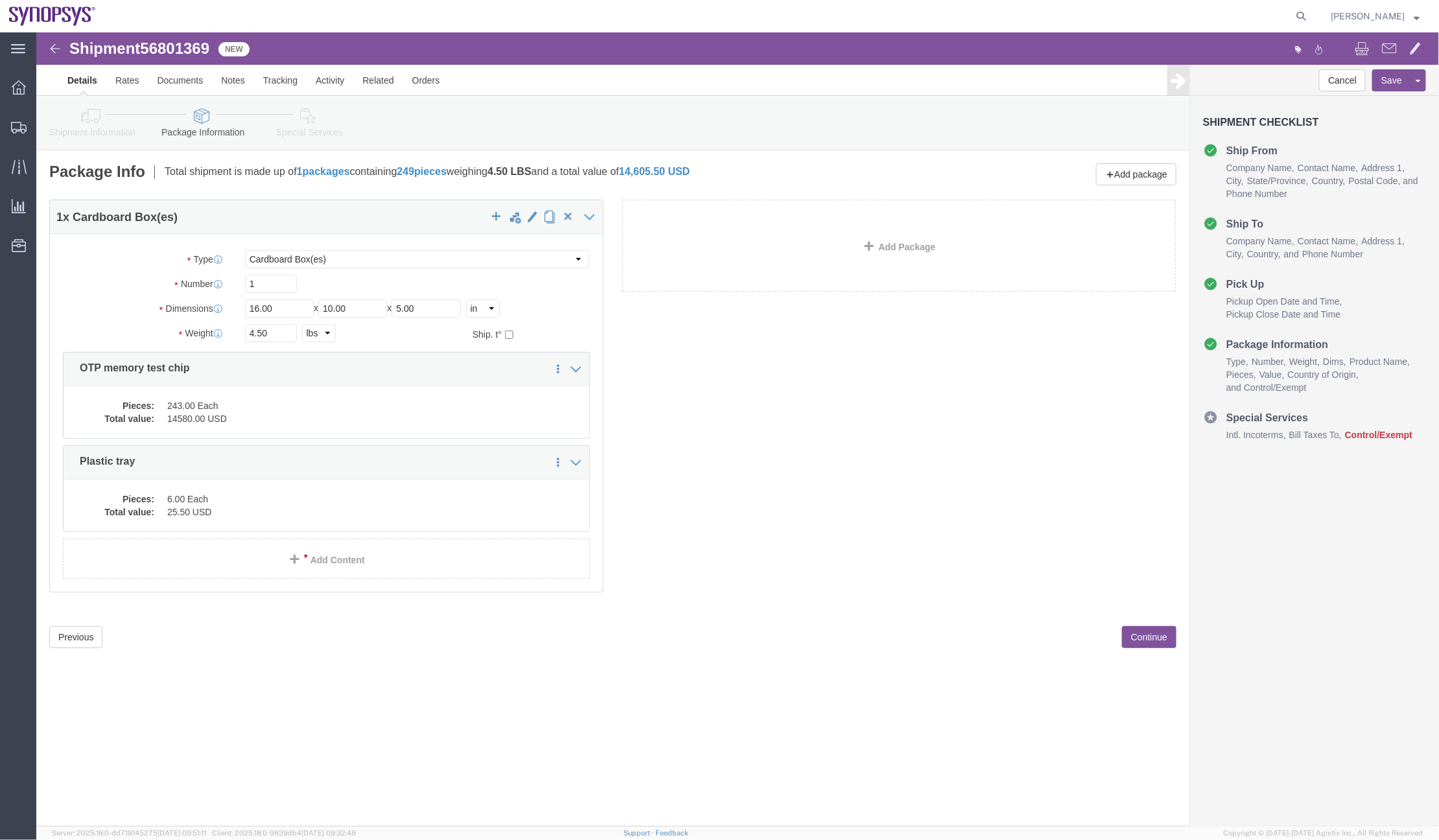
click link "Shipment Information"
